Goal: Information Seeking & Learning: Find specific fact

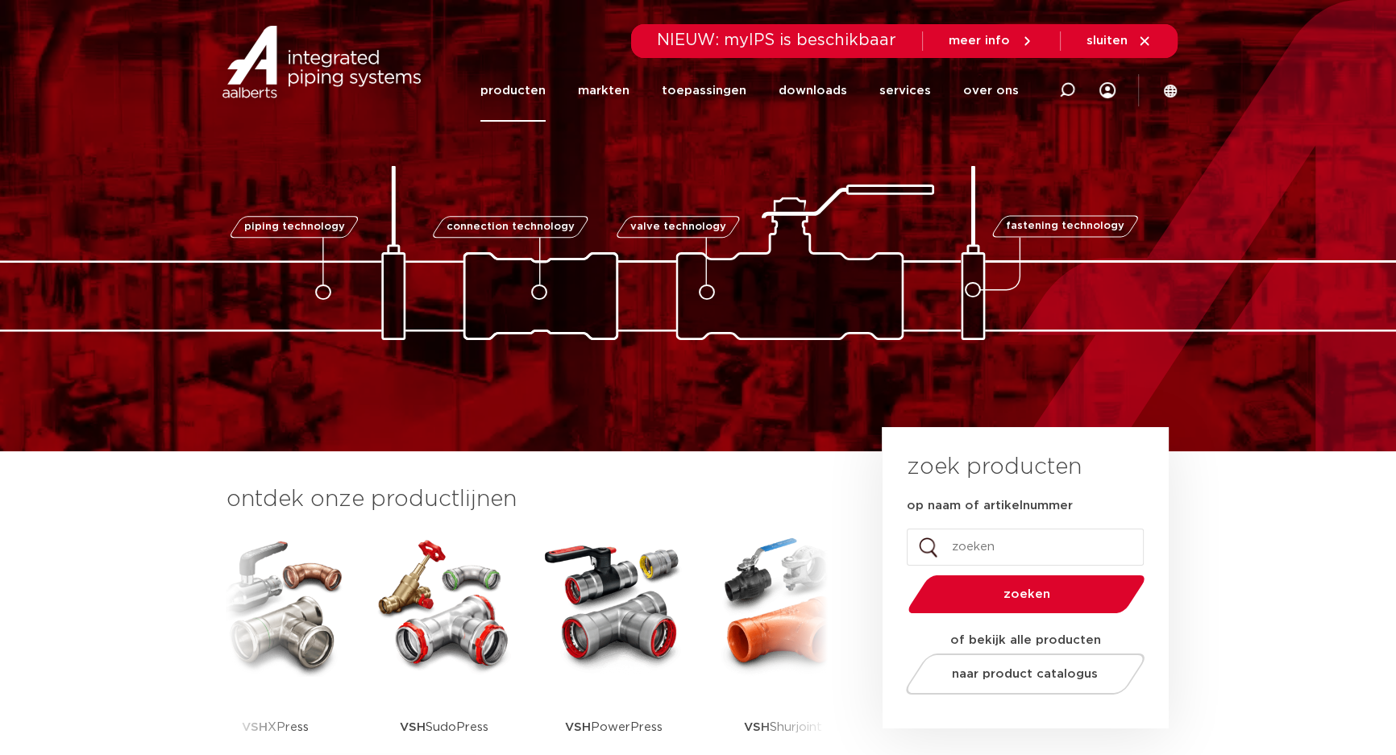
click at [512, 89] on link "producten" at bounding box center [512, 91] width 65 height 62
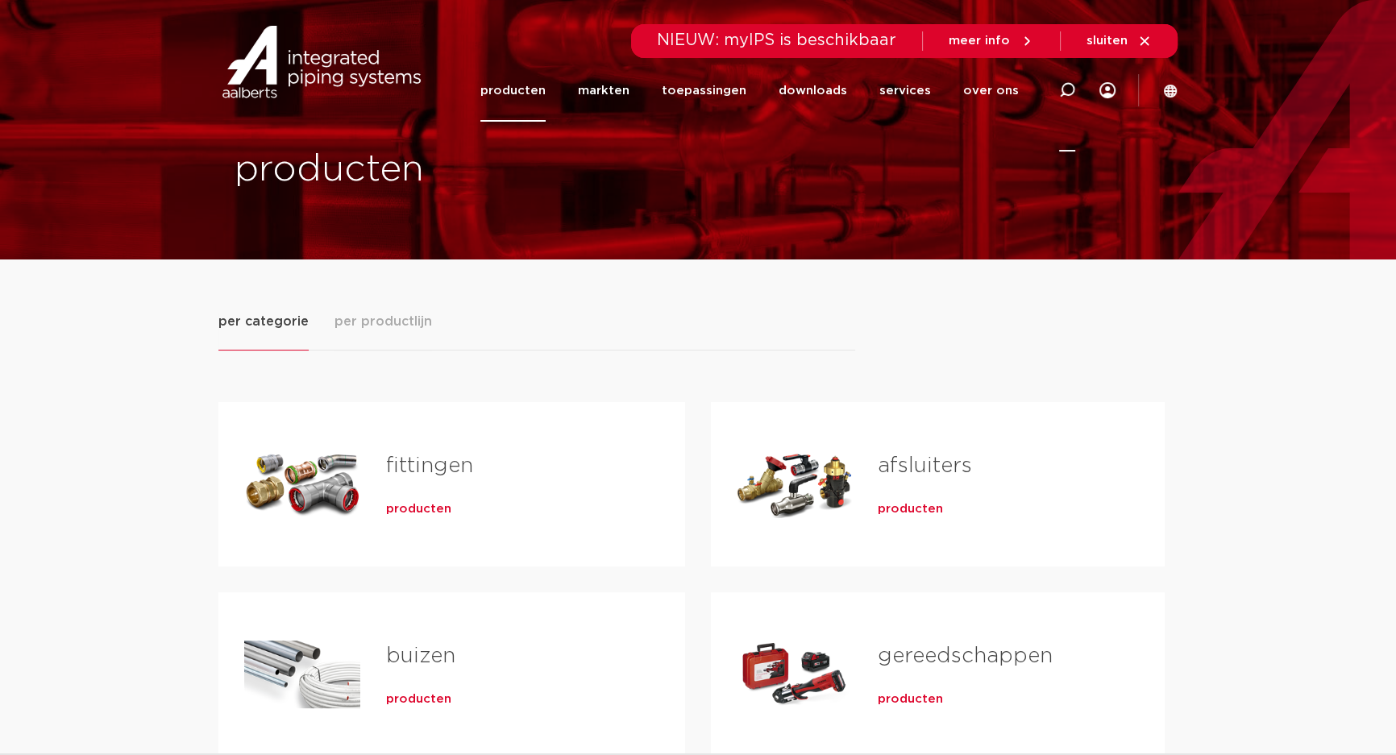
click at [1066, 85] on icon at bounding box center [1067, 90] width 16 height 16
type input "6569860"
click button "Zoeken" at bounding box center [0, 0] width 0 height 0
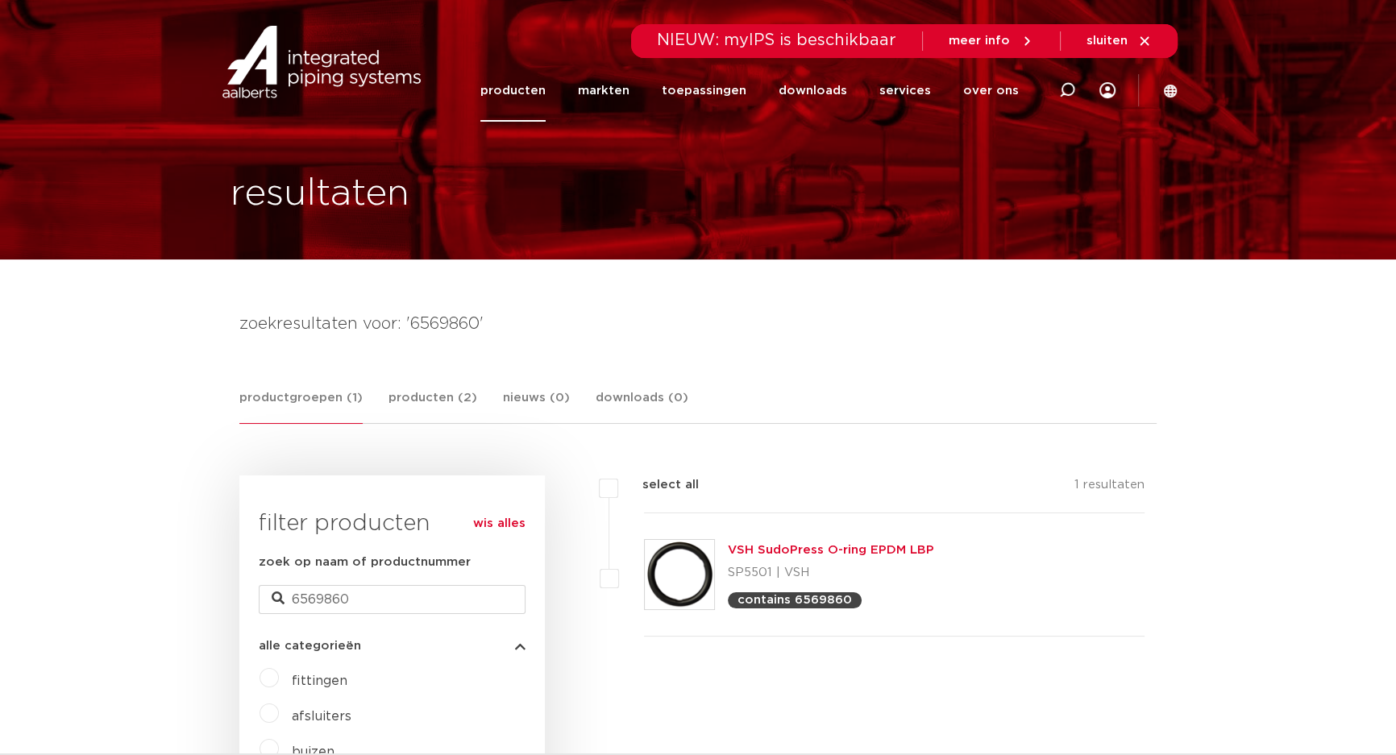
click at [775, 553] on link "VSH SudoPress O-ring EPDM LBP" at bounding box center [831, 550] width 206 height 12
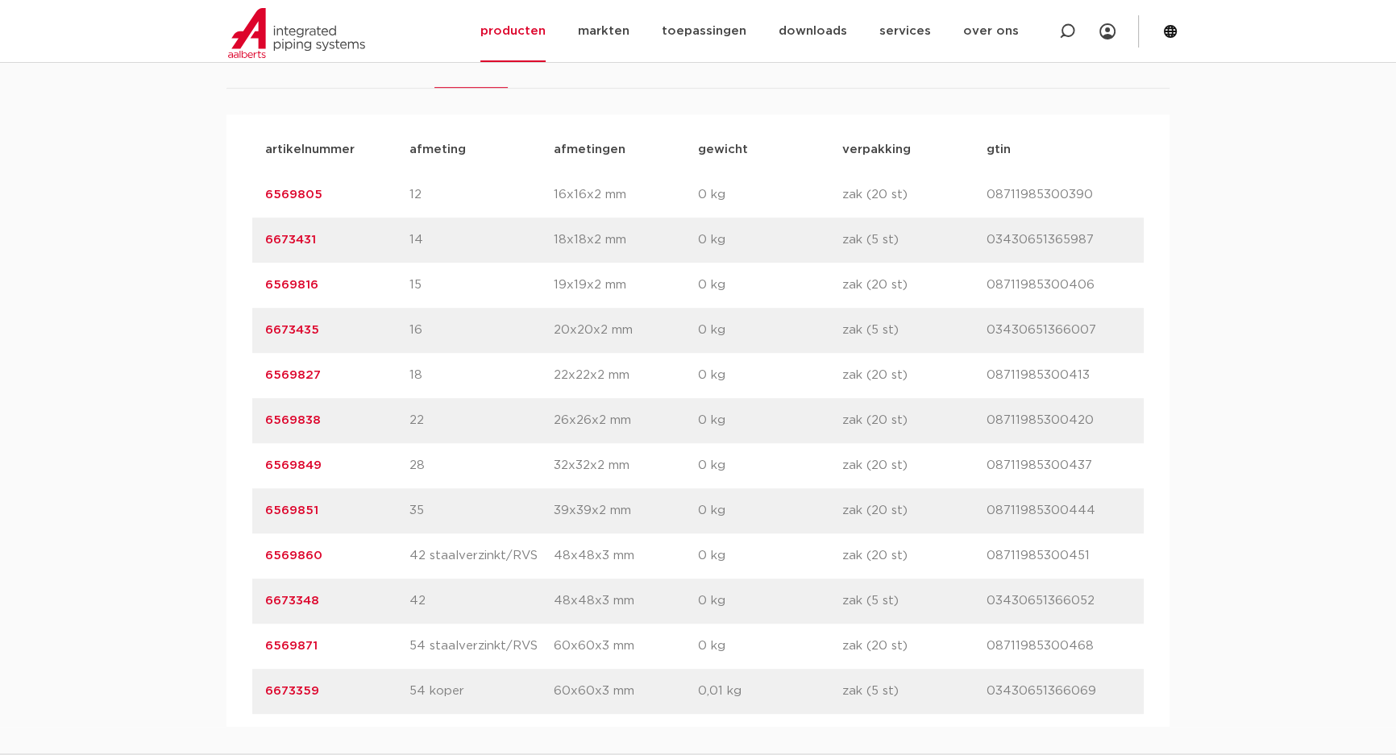
scroll to position [1245, 0]
